Goal: Transaction & Acquisition: Purchase product/service

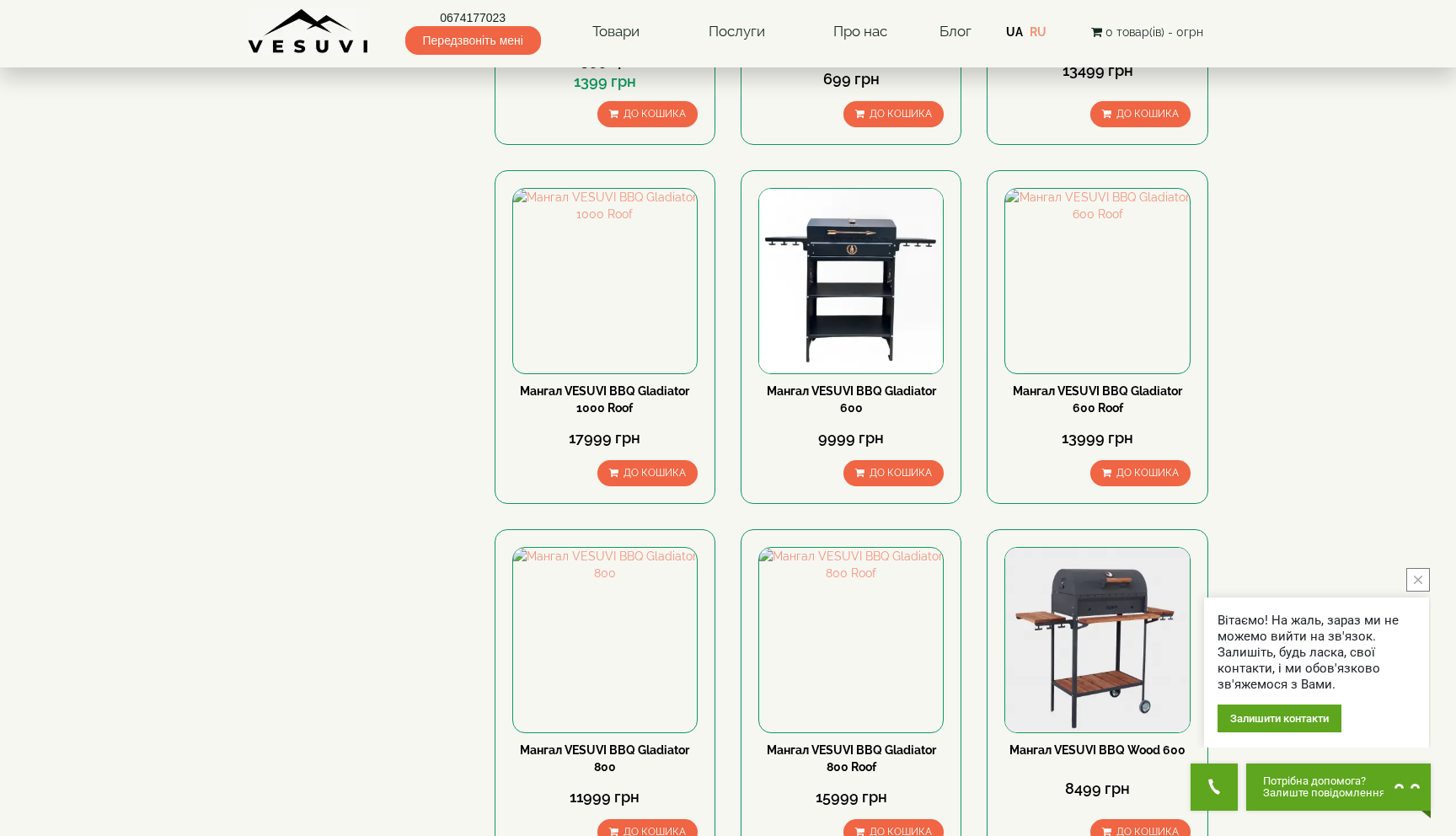
scroll to position [1546, 0]
click at [1132, 547] on img at bounding box center [1097, 639] width 183 height 183
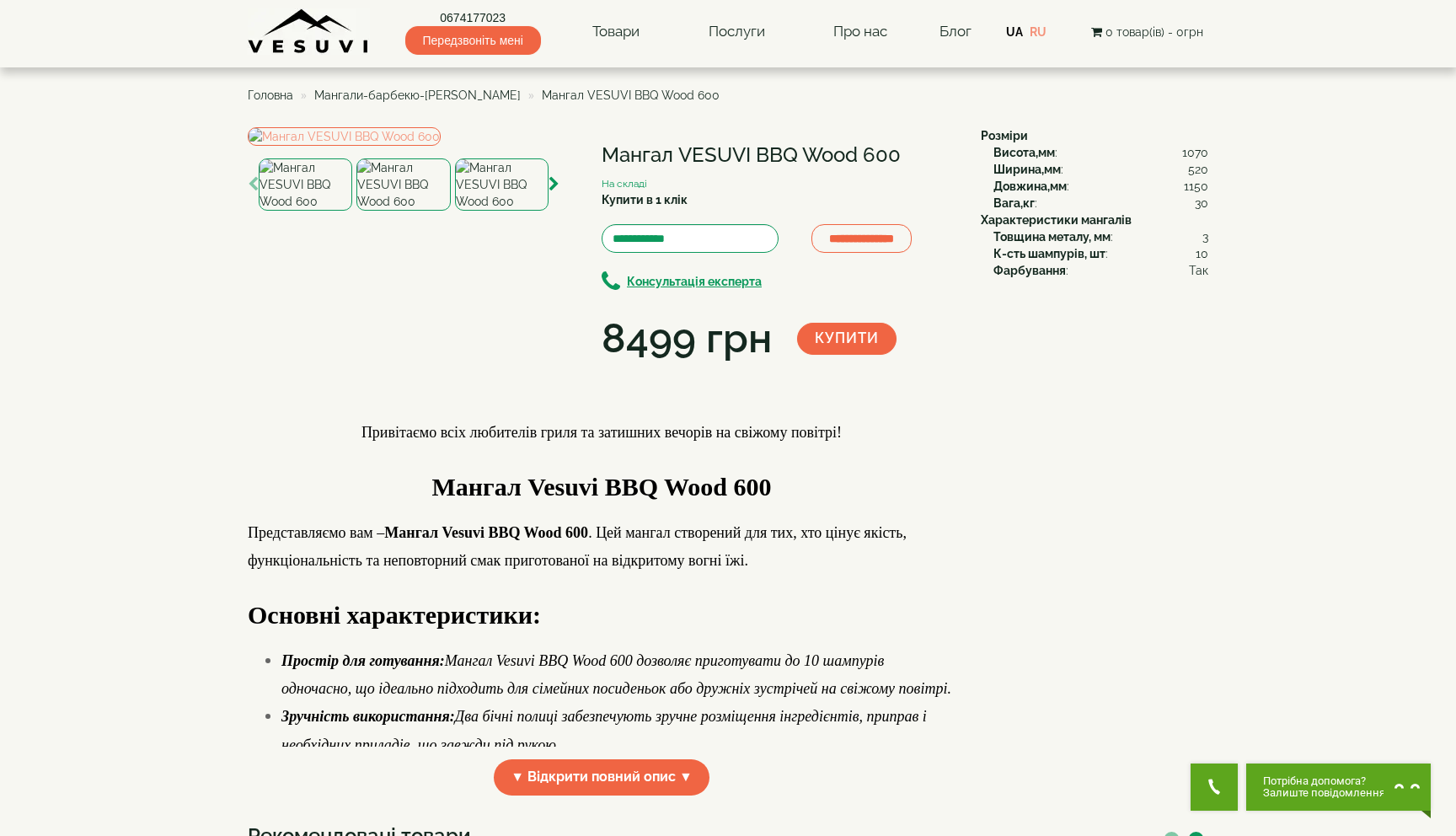
click at [408, 211] on img at bounding box center [403, 184] width 93 height 52
click at [473, 211] on img at bounding box center [501, 184] width 93 height 52
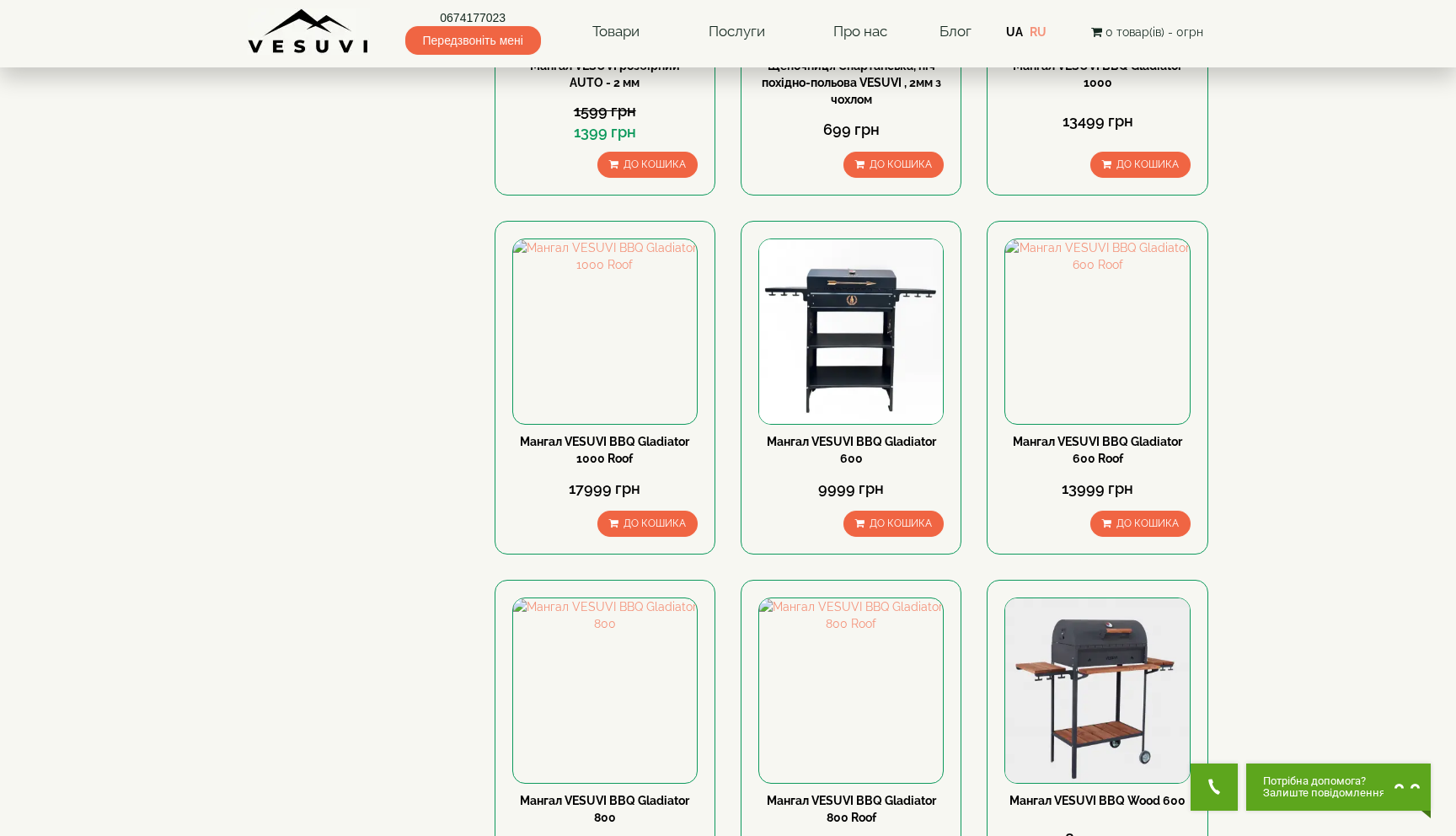
scroll to position [1466, 0]
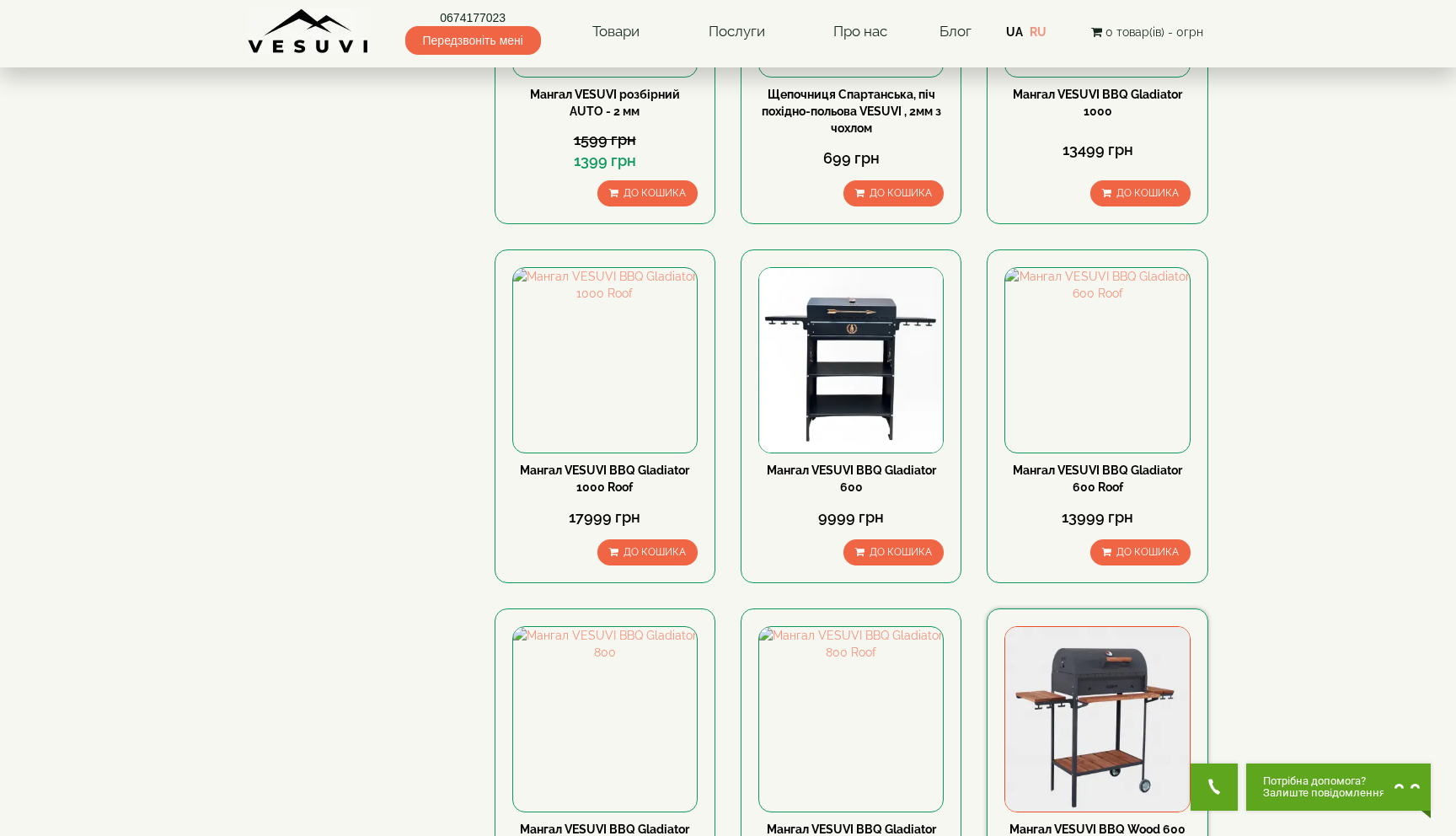
click at [1114, 627] on img at bounding box center [1097, 719] width 183 height 183
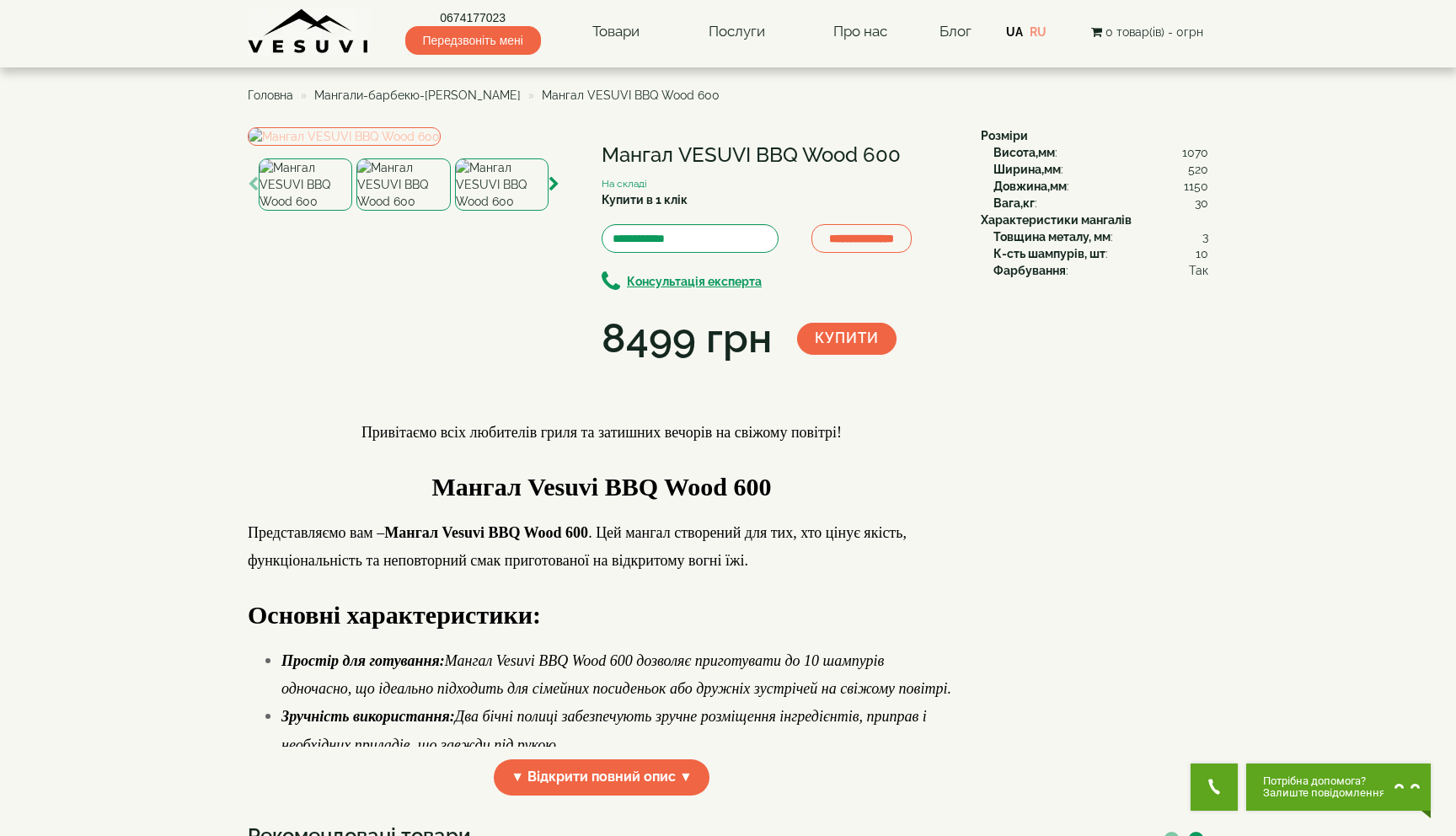
click at [441, 146] on img at bounding box center [344, 136] width 193 height 18
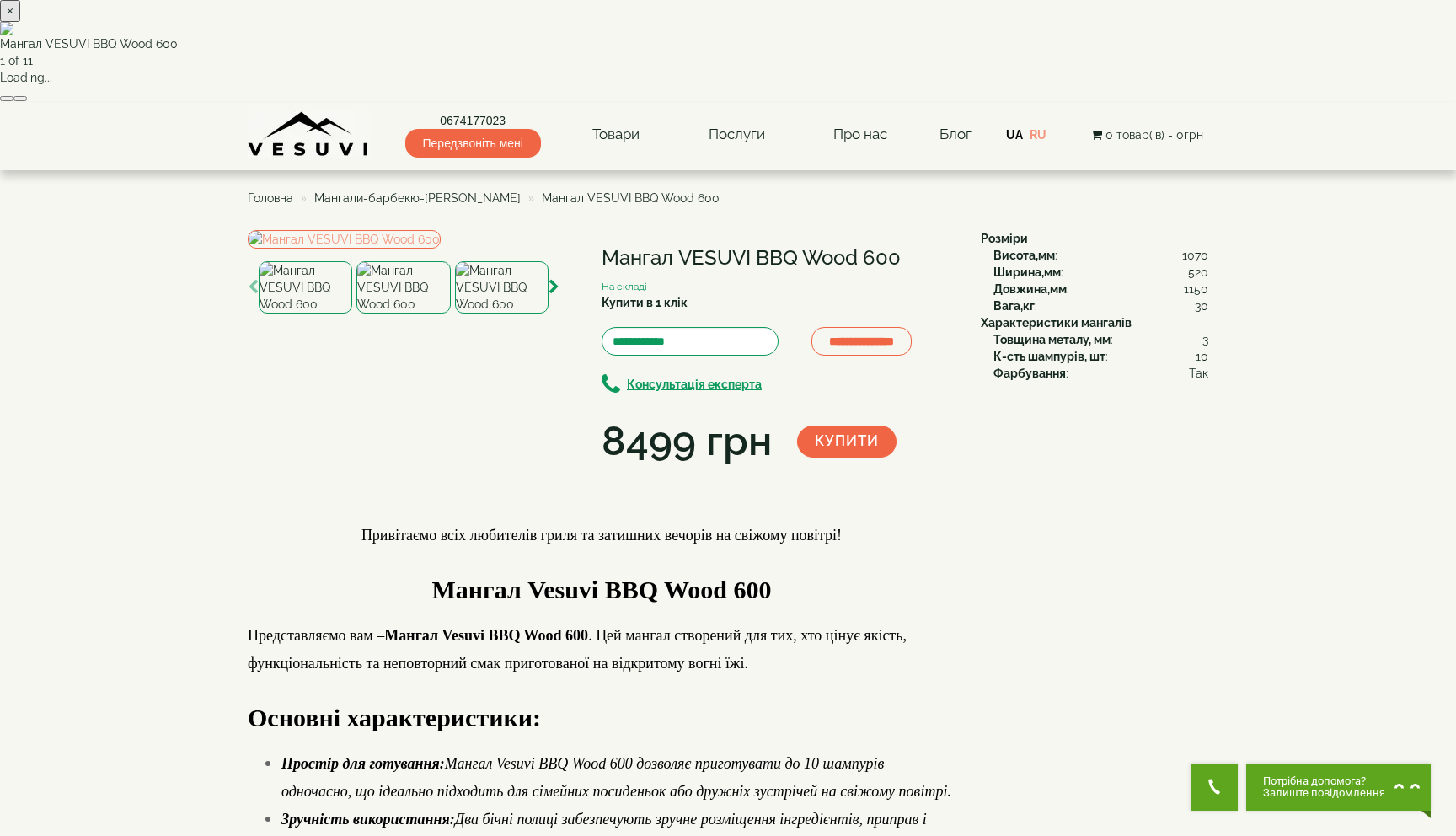
click at [981, 103] on div "× Мангал VESUVI BBQ Wood 600 1 of 11 Loading..." at bounding box center [728, 52] width 1456 height 103
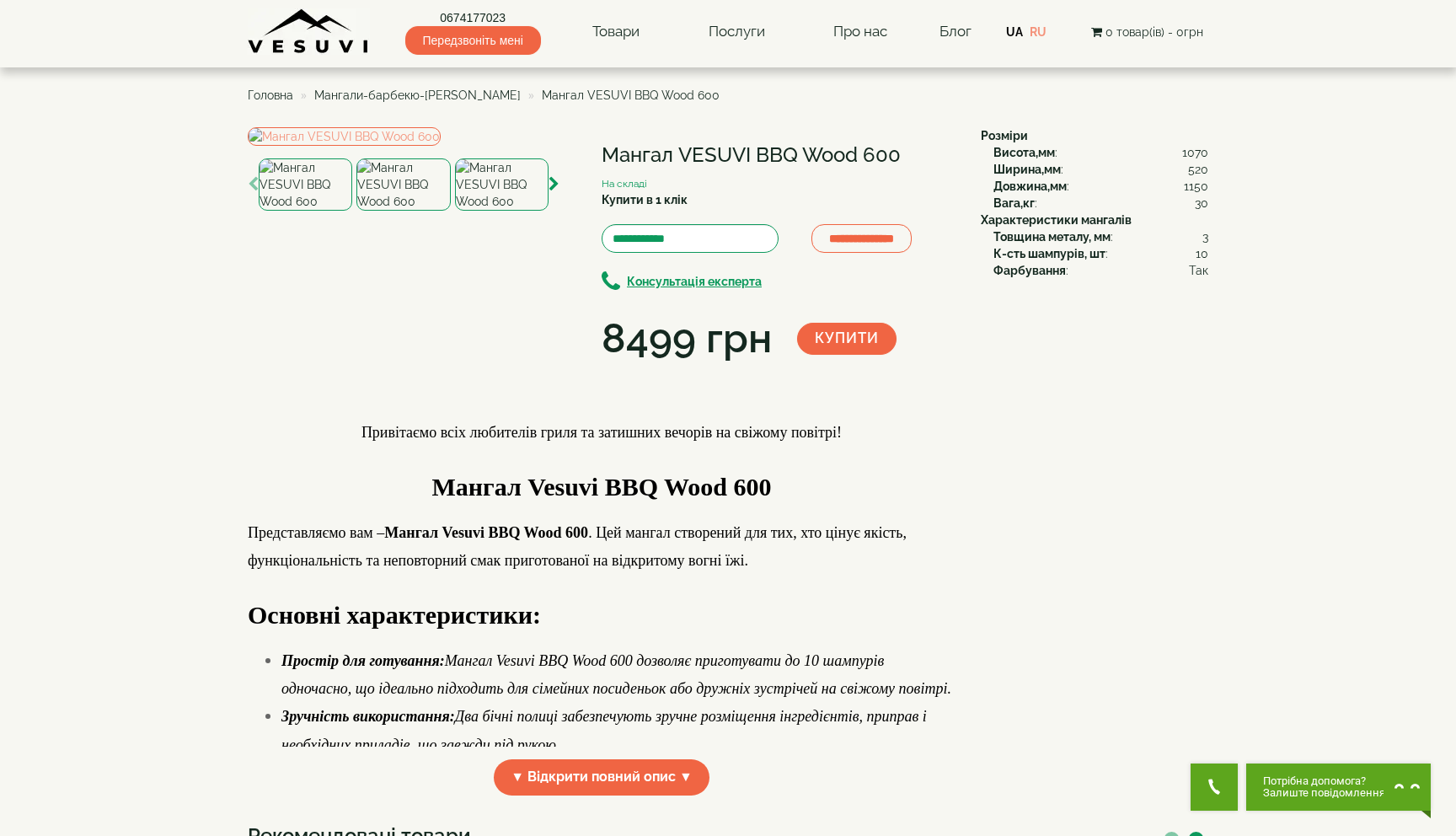
click at [362, 211] on div at bounding box center [403, 184] width 93 height 52
click at [503, 211] on img at bounding box center [501, 184] width 93 height 52
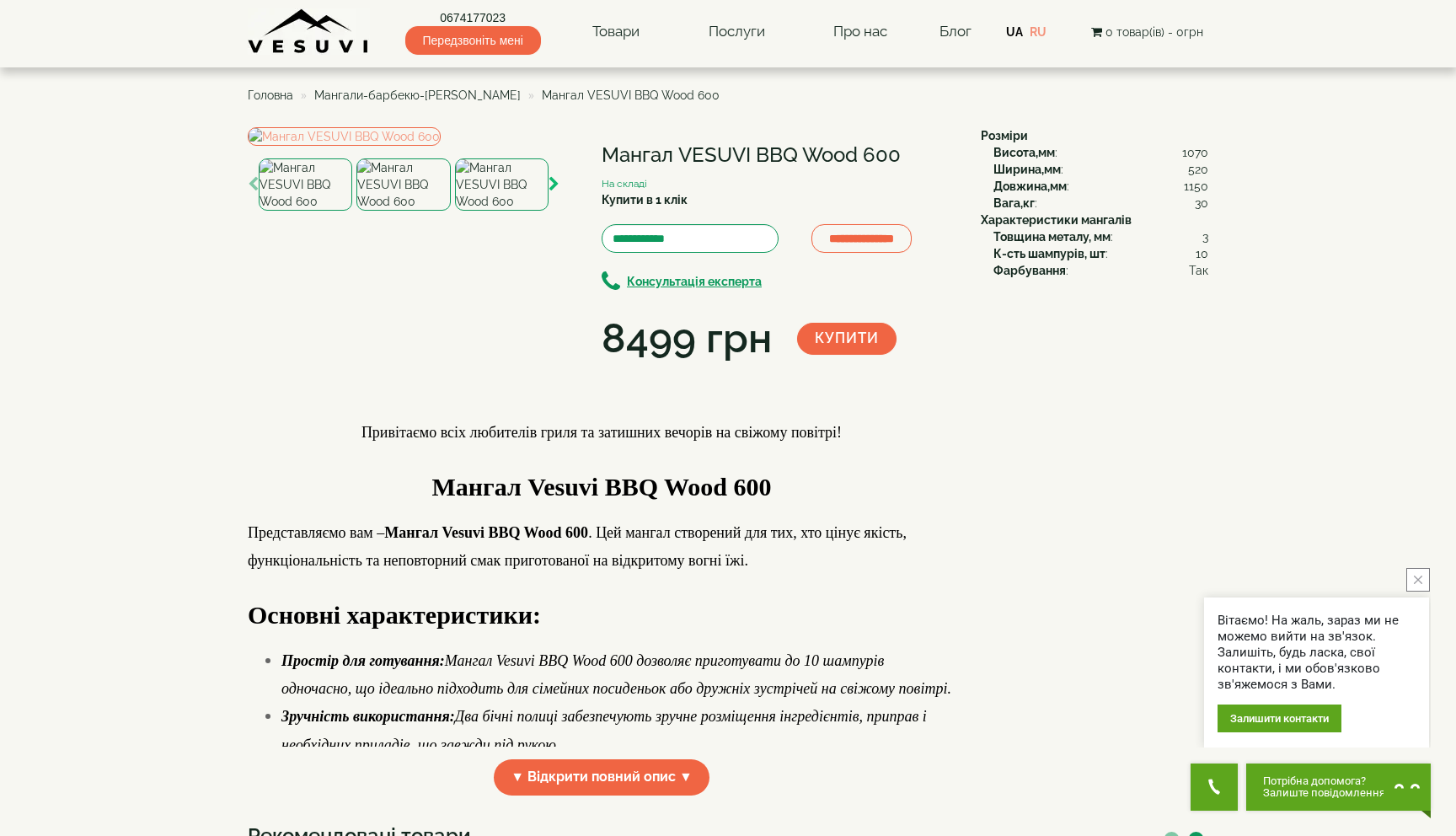
click at [559, 192] on icon "button" at bounding box center [554, 184] width 11 height 15
click at [557, 196] on button "button" at bounding box center [554, 184] width 11 height 22
click at [424, 211] on img at bounding box center [404, 184] width 93 height 52
